Goal: Task Accomplishment & Management: Manage account settings

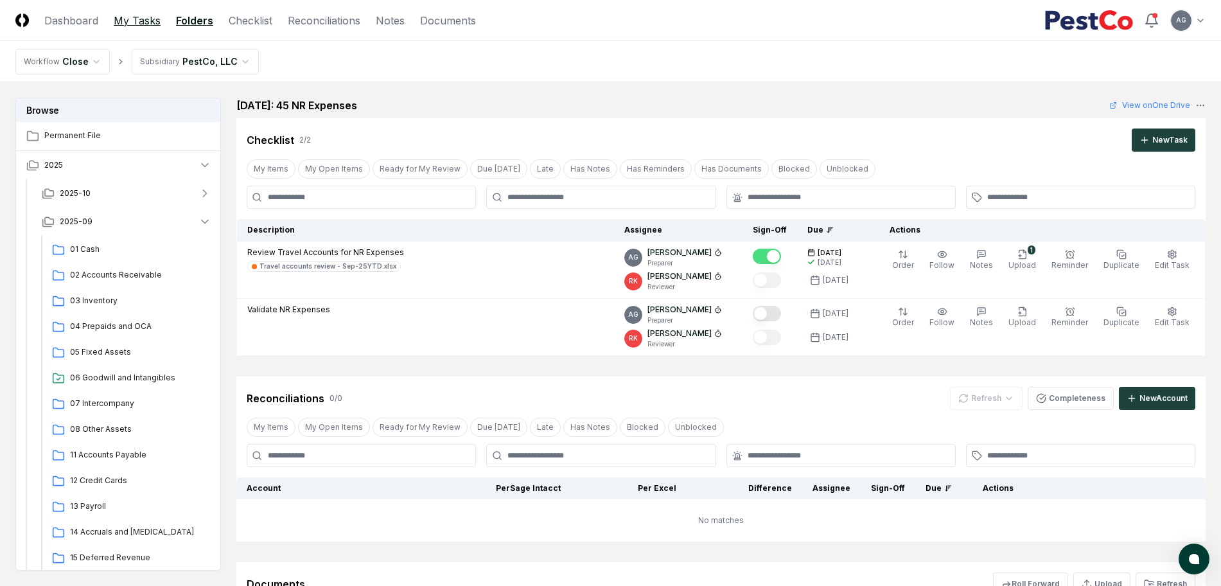
click at [148, 27] on link "My Tasks" at bounding box center [137, 20] width 47 height 15
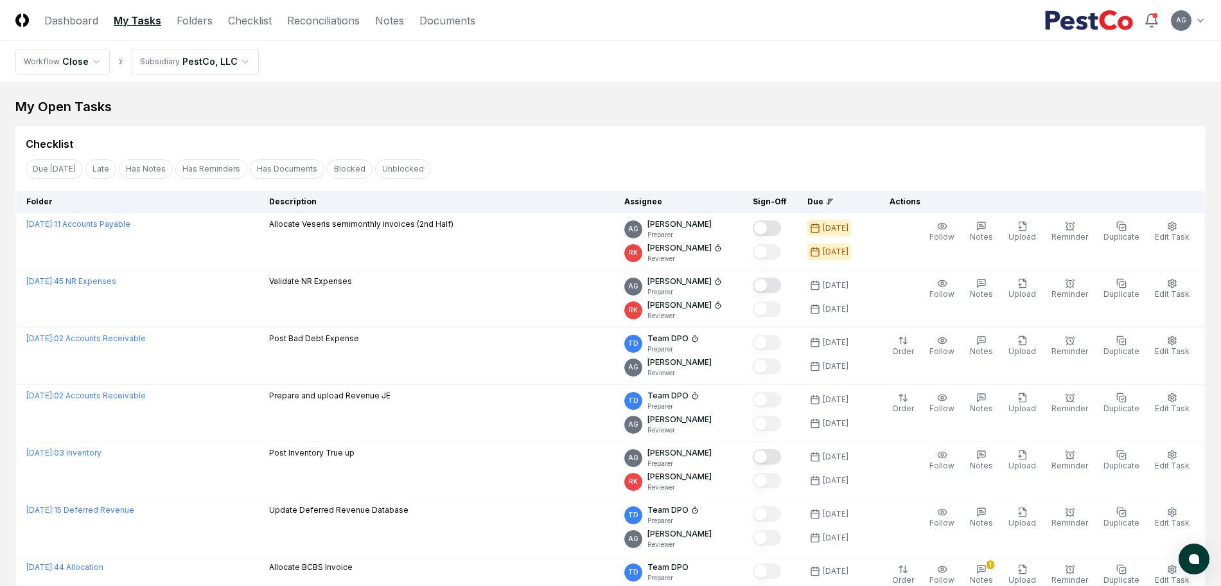
click at [521, 117] on div "My Open Tasks Cancel Reassign Checklist Due Today Late Has Notes Has Reminders …" at bounding box center [610, 580] width 1190 height 964
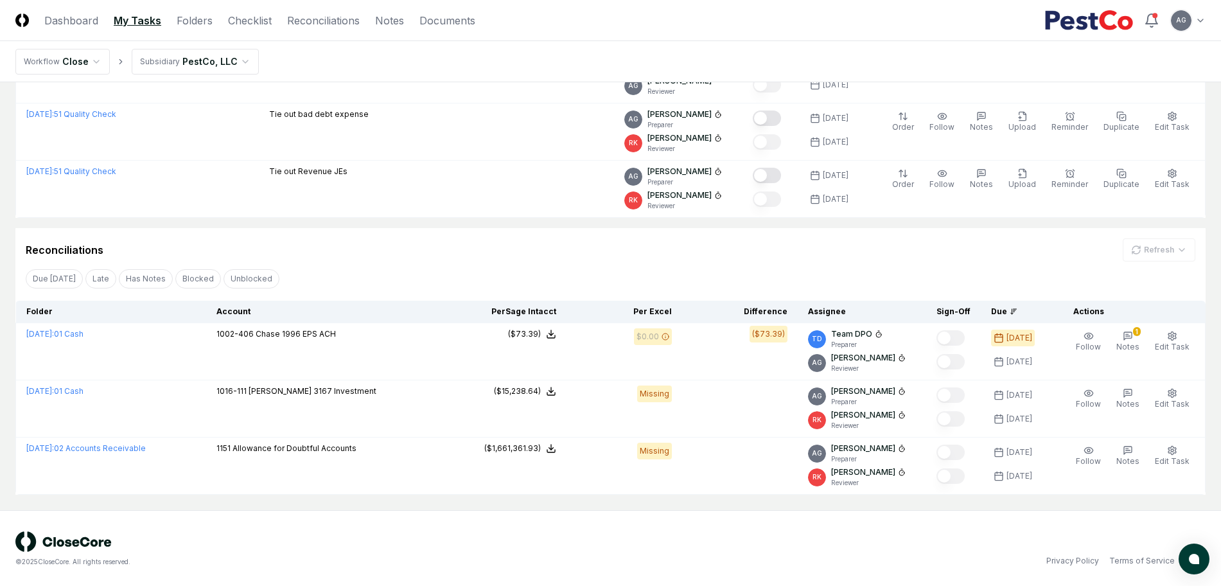
scroll to position [568, 0]
click at [599, 524] on div "© 2025 CloseCore. All rights reserved. Privacy Policy Terms of Service" at bounding box center [610, 547] width 1221 height 77
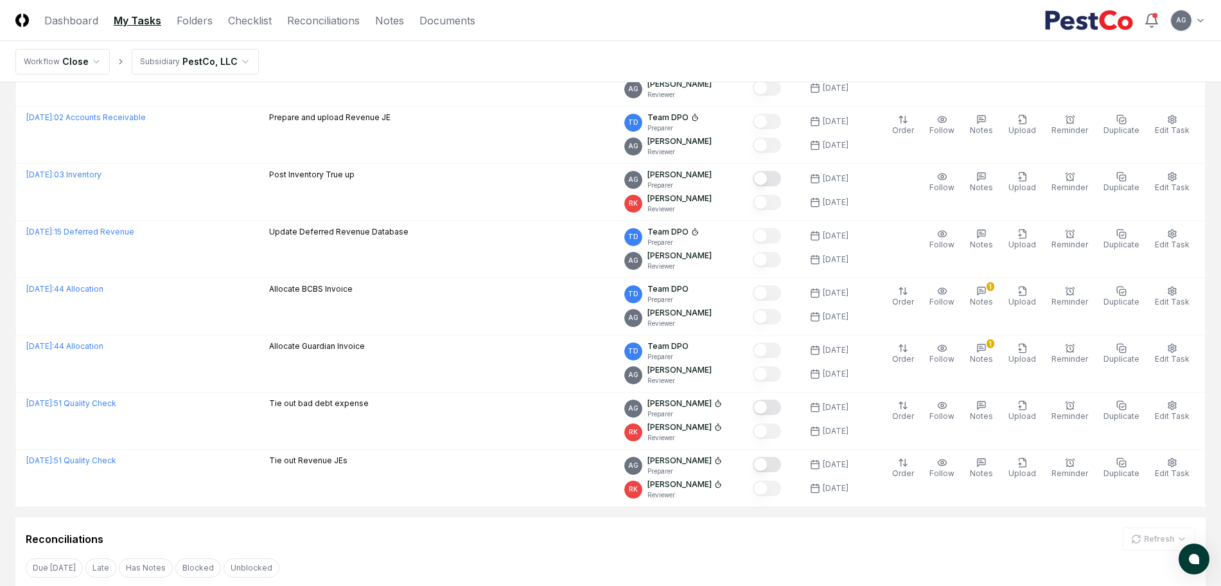
scroll to position [247, 0]
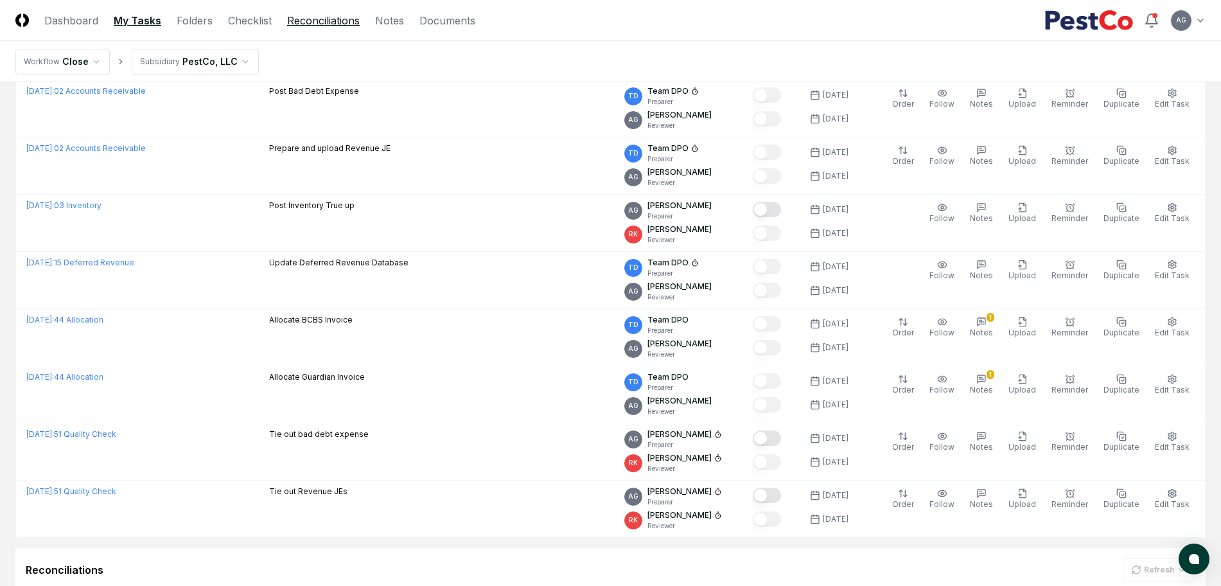
click at [296, 24] on link "Reconciliations" at bounding box center [323, 20] width 73 height 15
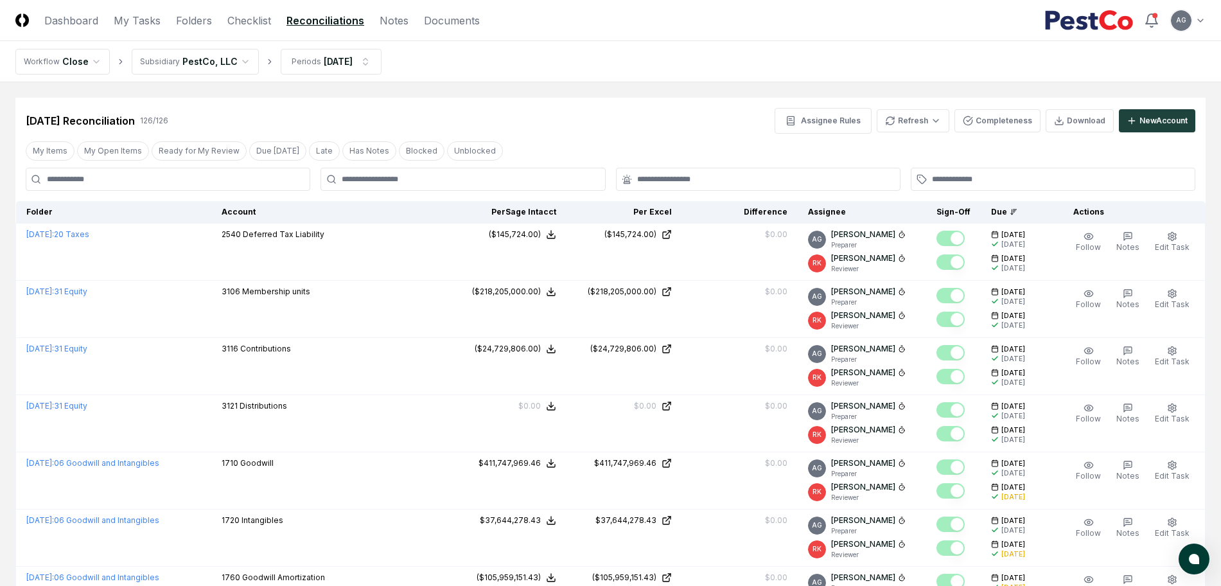
click at [534, 108] on div "[DATE] Reconciliation 126 / 126 Assignee Rules Refresh Completeness Download Ne…" at bounding box center [610, 121] width 1169 height 26
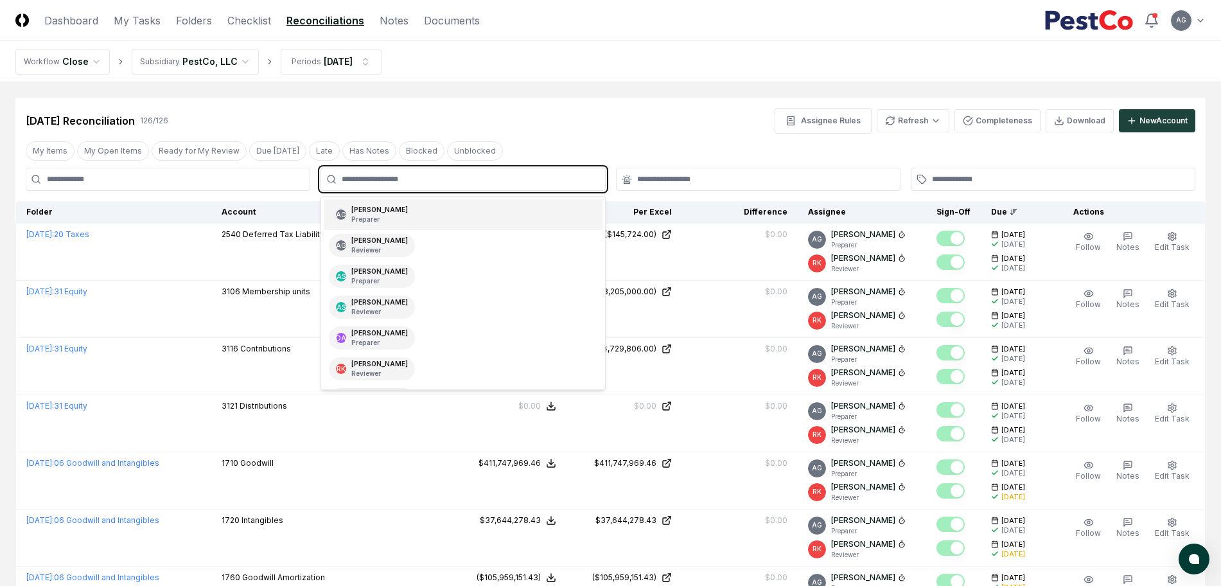
click at [496, 179] on input "text" at bounding box center [469, 179] width 255 height 12
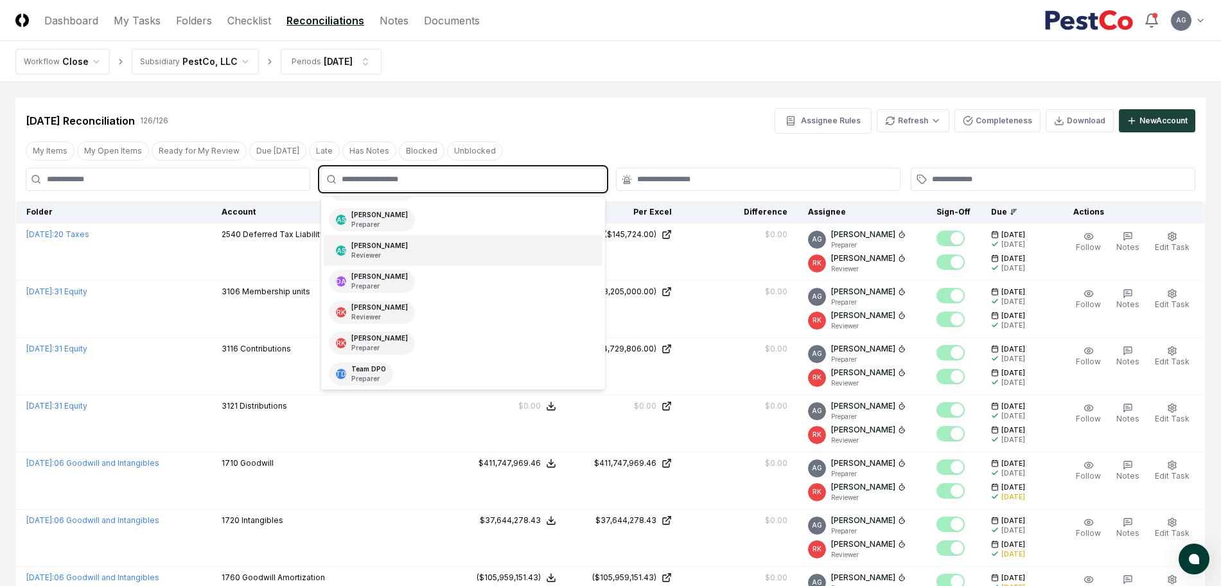
scroll to position [80, 0]
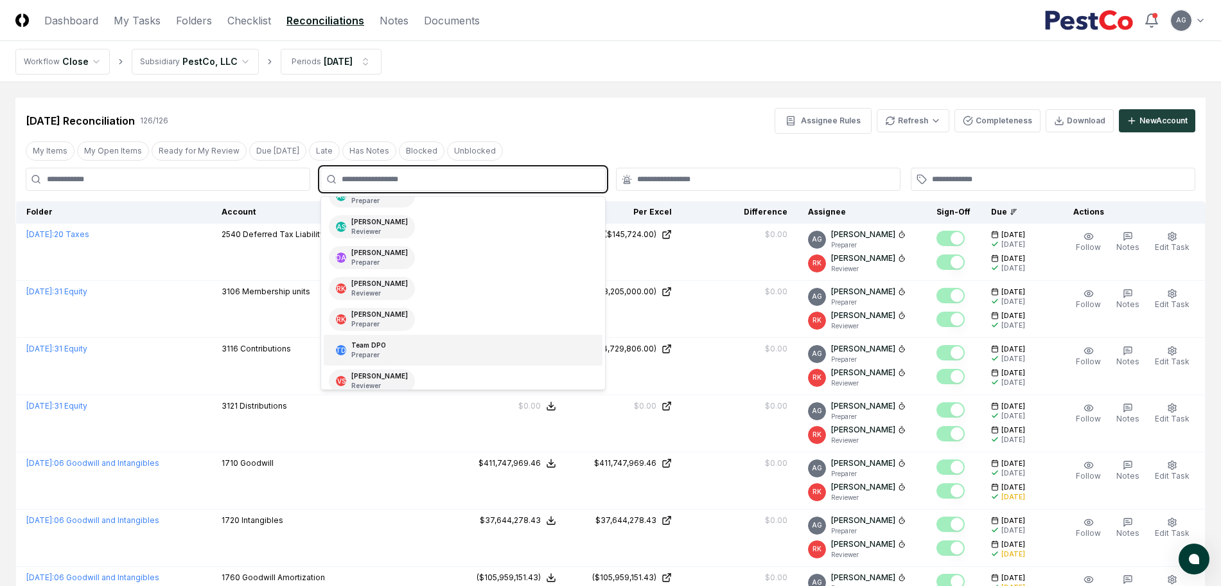
click at [441, 341] on div "TD Team DPO Preparer" at bounding box center [463, 350] width 278 height 31
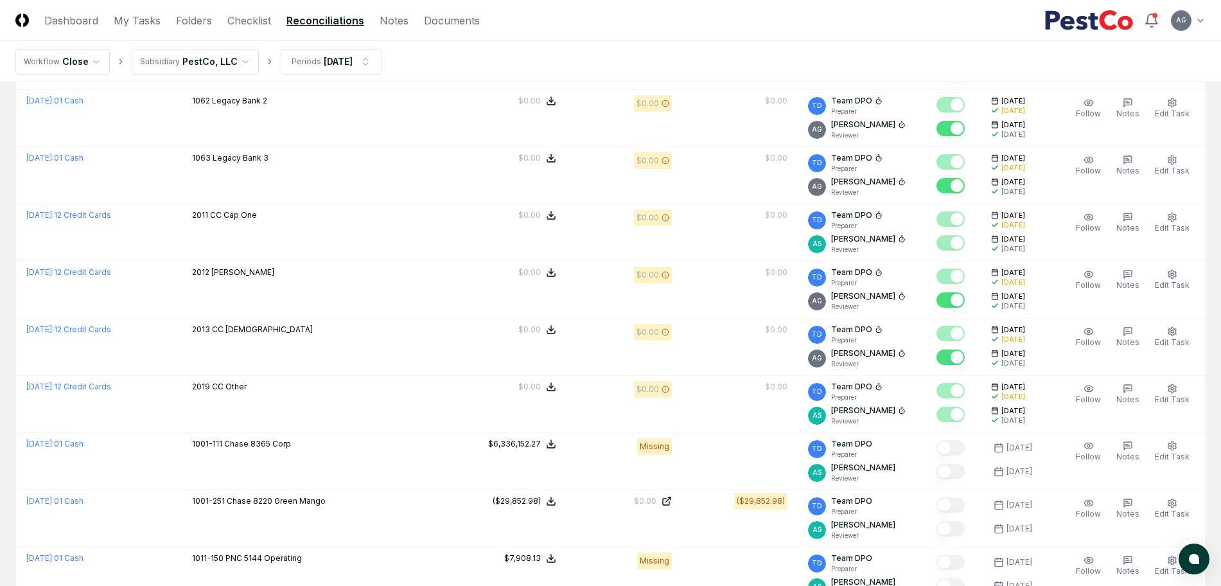
scroll to position [2569, 0]
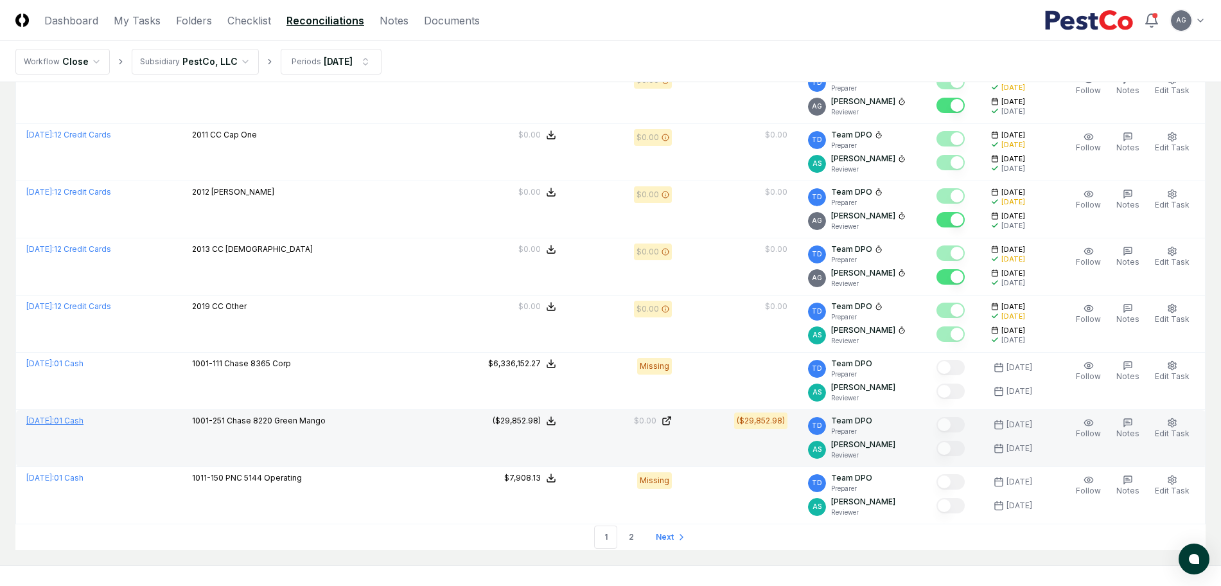
click at [83, 421] on link "[DATE] : 01 Cash" at bounding box center [54, 421] width 57 height 10
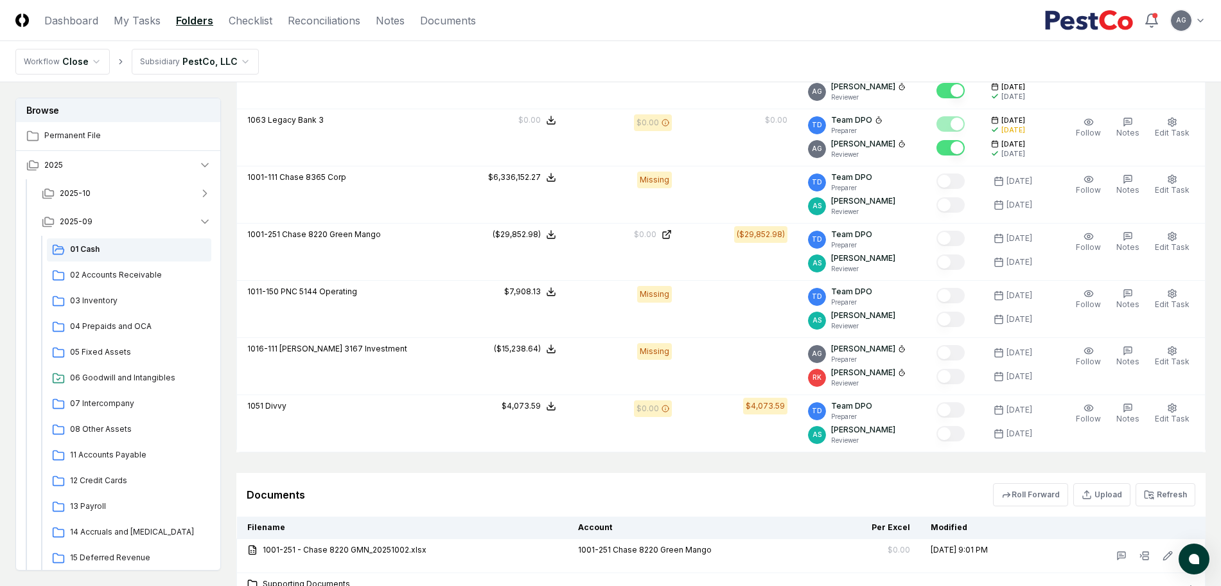
scroll to position [3051, 0]
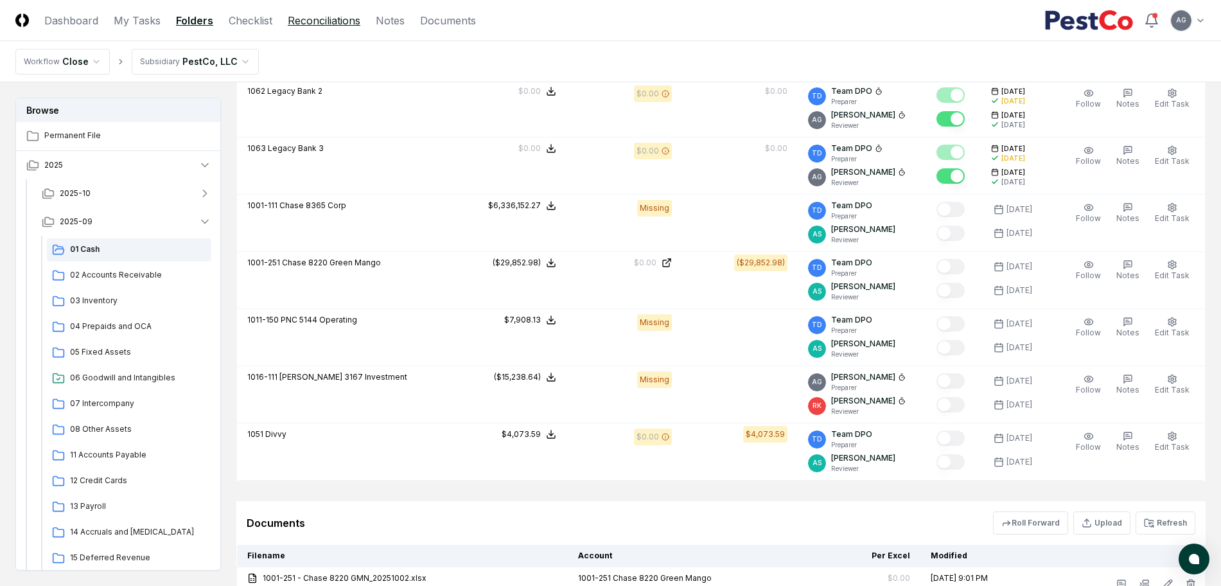
click at [320, 21] on link "Reconciliations" at bounding box center [324, 20] width 73 height 15
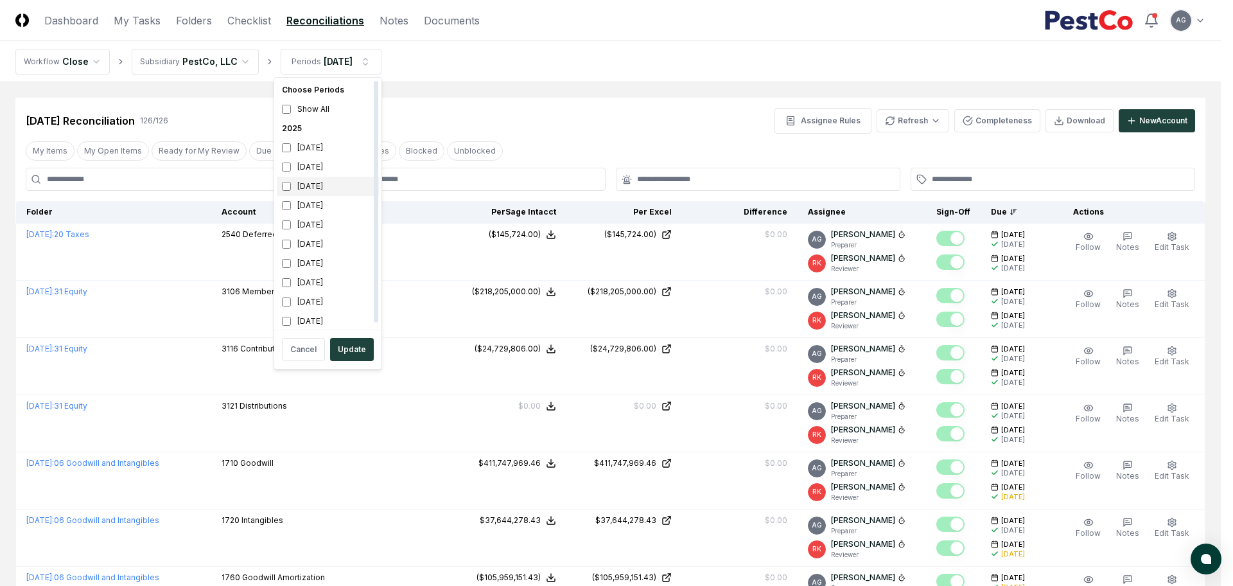
click at [295, 191] on div "[DATE]" at bounding box center [328, 186] width 102 height 19
click at [299, 170] on div "[DATE]" at bounding box center [328, 166] width 102 height 19
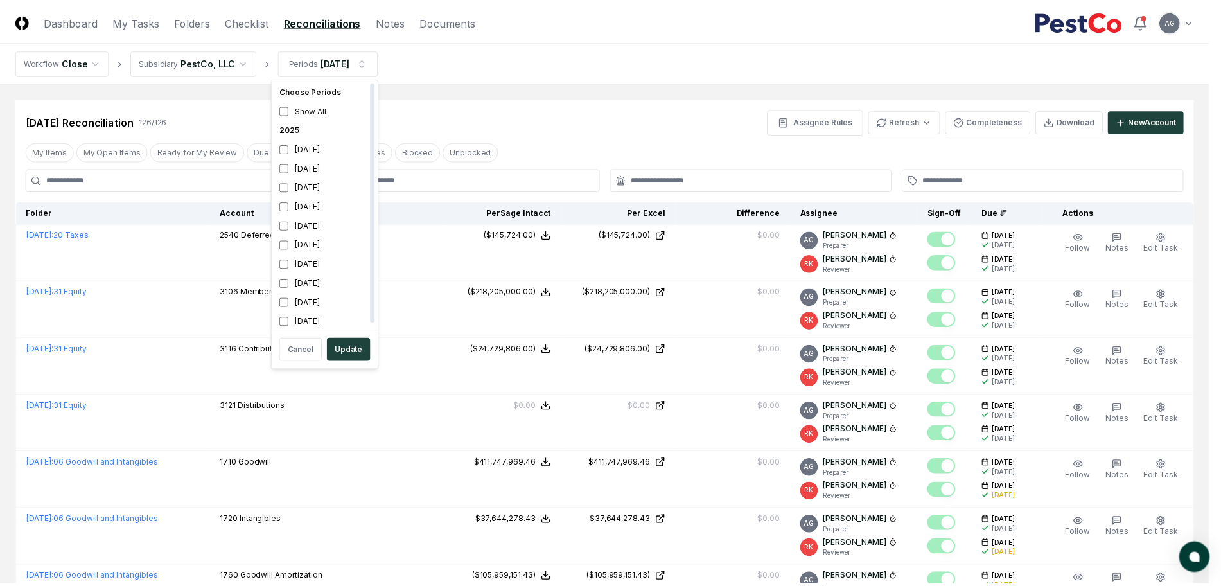
scroll to position [4, 0]
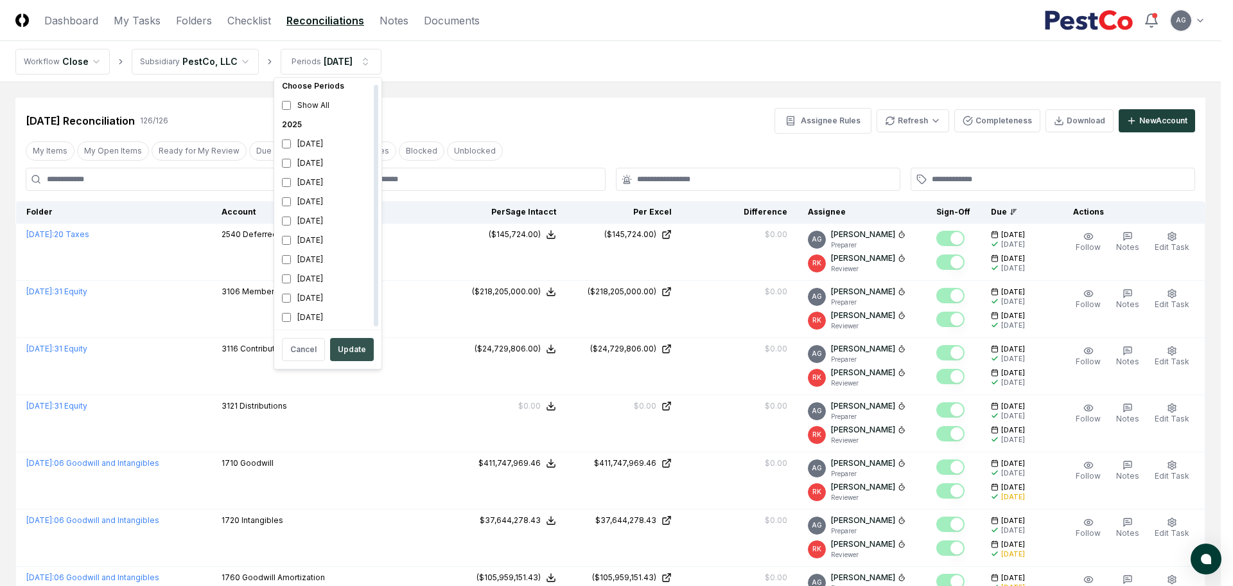
click at [351, 351] on button "Update" at bounding box center [352, 349] width 44 height 23
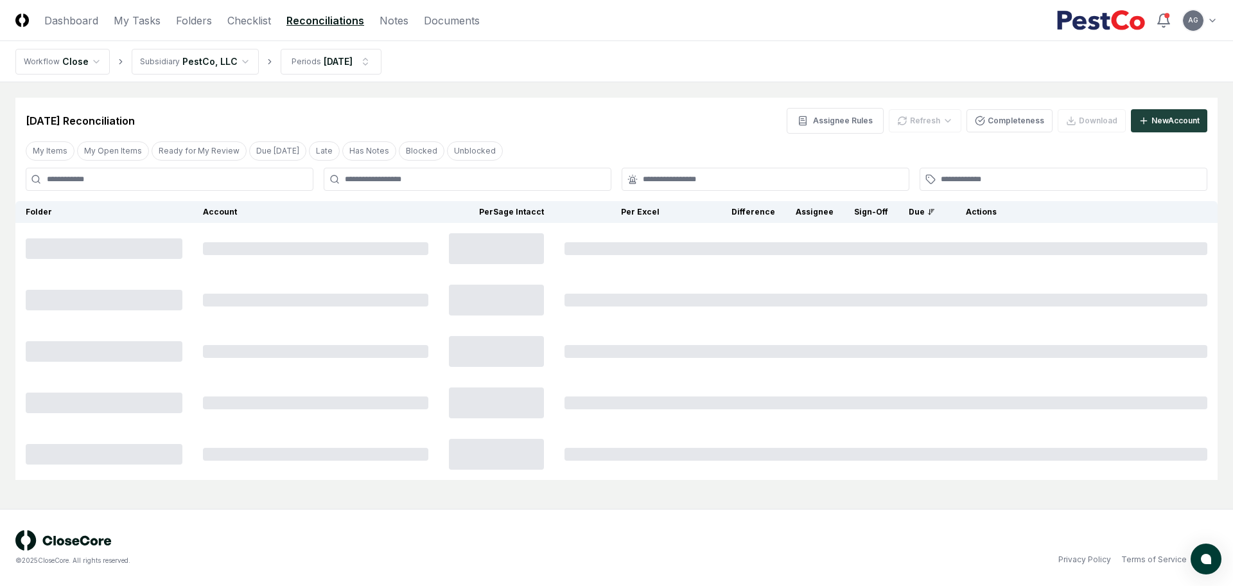
click at [557, 69] on nav "Workflow Close Subsidiary PestCo, LLC Periods [DATE]" at bounding box center [616, 61] width 1233 height 41
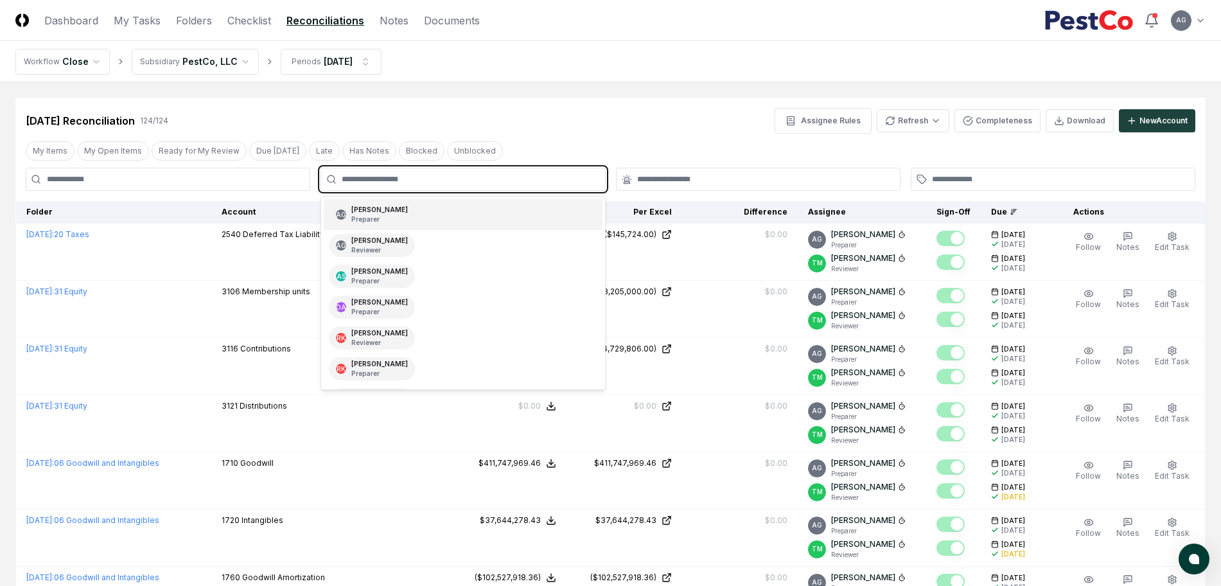
click at [387, 178] on input "text" at bounding box center [469, 179] width 255 height 12
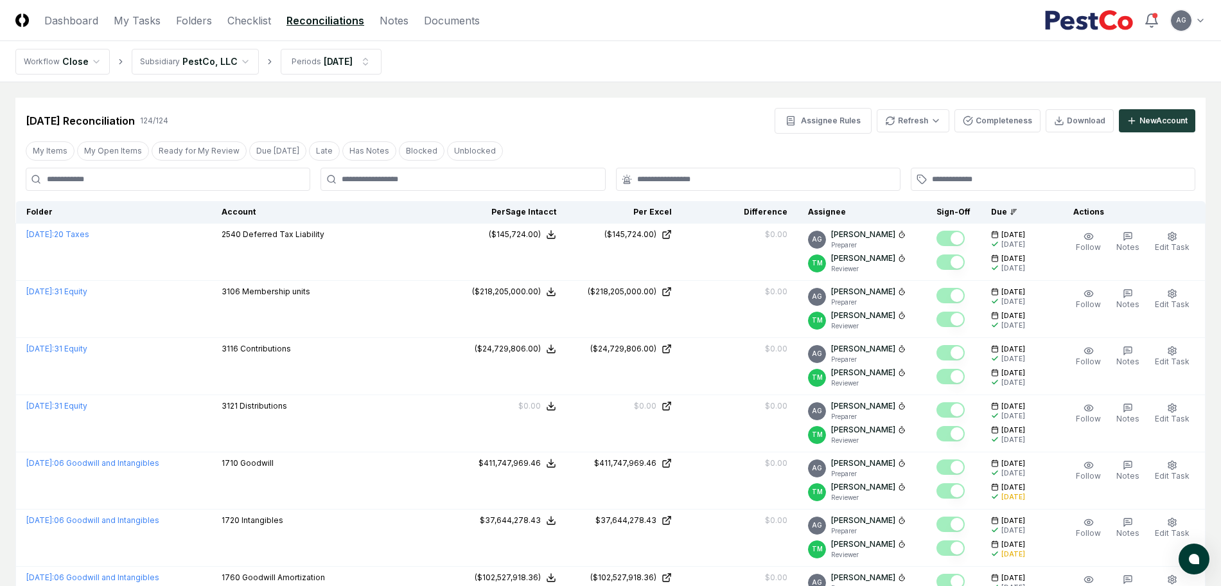
click at [177, 183] on input at bounding box center [168, 179] width 285 height 23
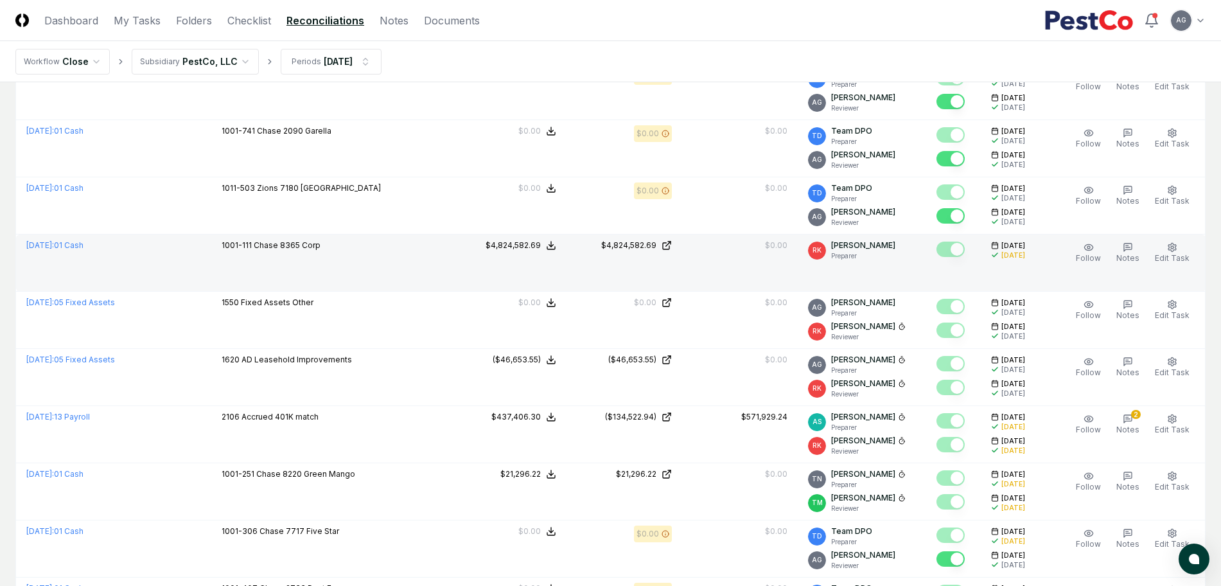
scroll to position [1846, 0]
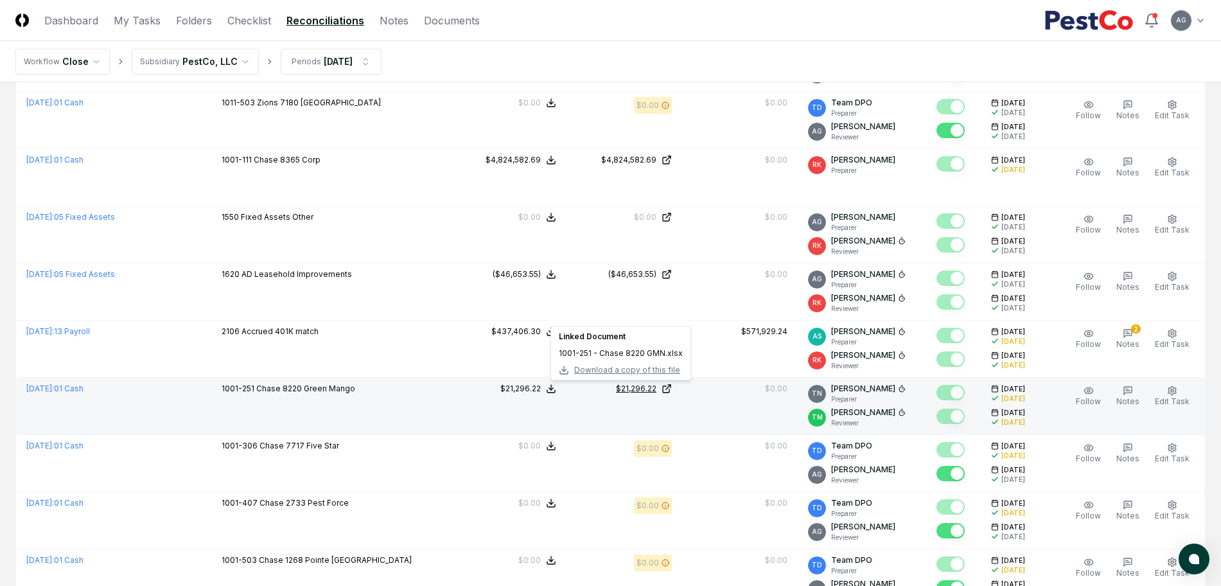
type input "****"
click at [635, 390] on div "$21,296.22" at bounding box center [636, 389] width 40 height 12
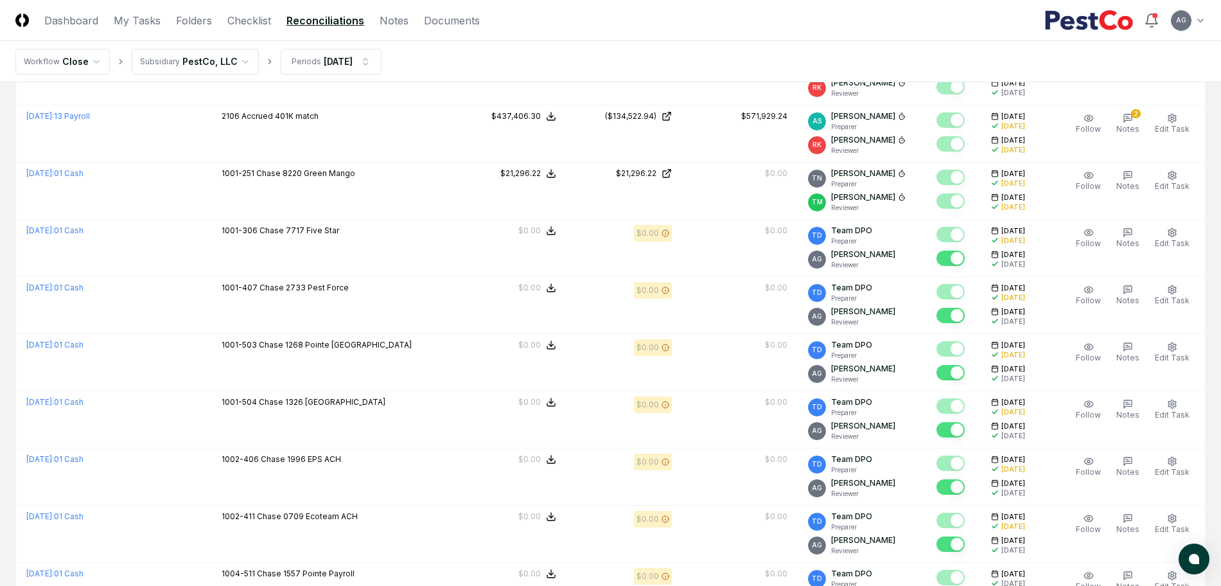
scroll to position [2007, 0]
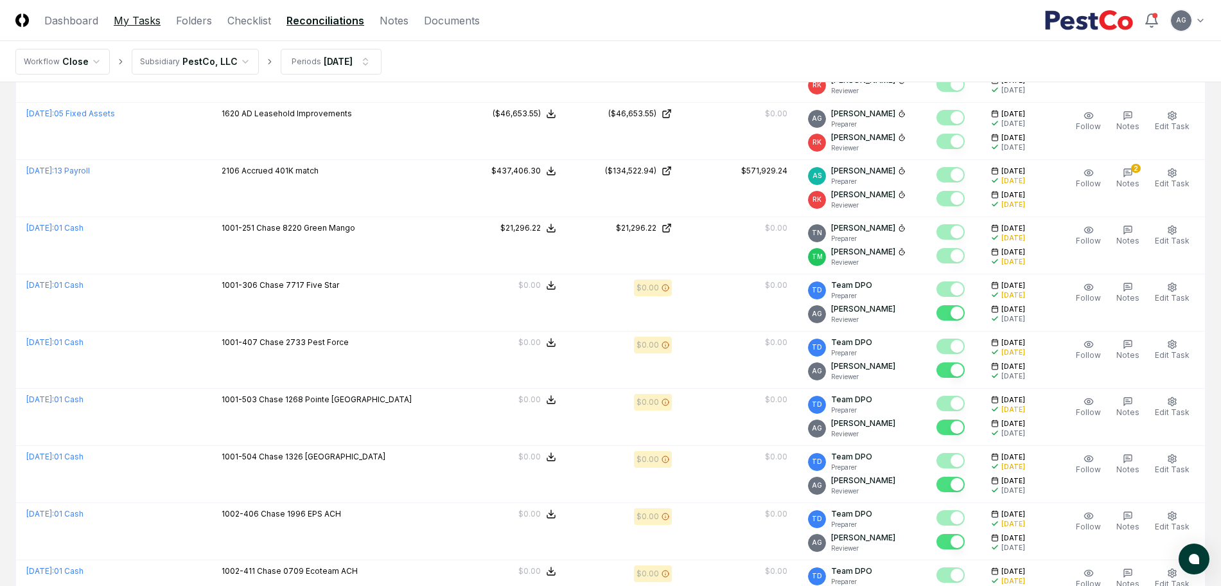
click at [134, 20] on link "My Tasks" at bounding box center [137, 20] width 47 height 15
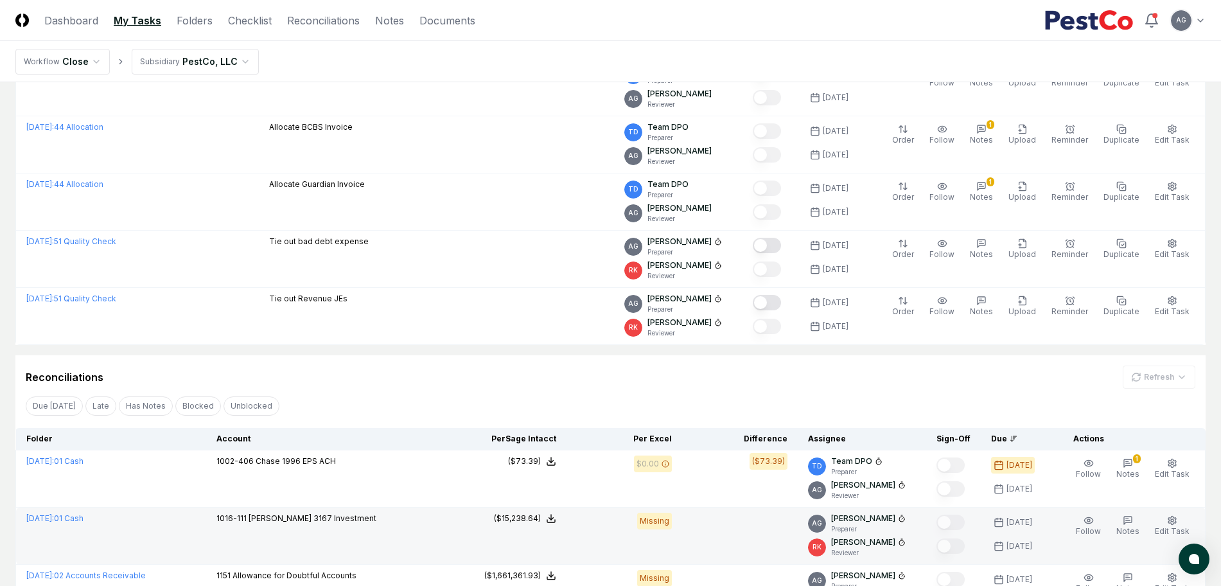
scroll to position [568, 0]
